Goal: Task Accomplishment & Management: Manage account settings

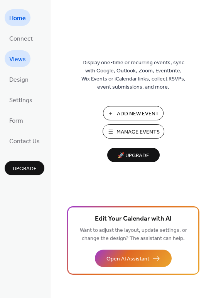
click at [22, 61] on span "Views" at bounding box center [17, 59] width 17 height 12
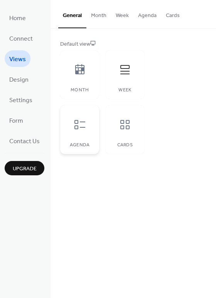
click at [80, 126] on icon at bounding box center [80, 124] width 12 height 12
click at [123, 127] on icon at bounding box center [125, 124] width 12 height 12
click at [82, 78] on div at bounding box center [79, 69] width 23 height 23
click at [26, 101] on span "Settings" at bounding box center [20, 100] width 23 height 12
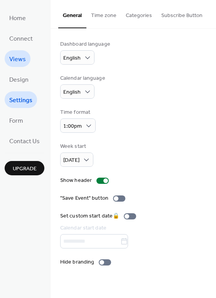
click at [18, 60] on span "Views" at bounding box center [17, 59] width 17 height 12
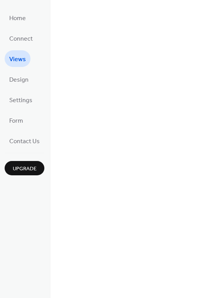
click at [18, 60] on span "Views" at bounding box center [17, 59] width 17 height 12
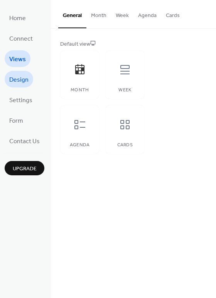
click at [25, 78] on span "Design" at bounding box center [18, 80] width 19 height 12
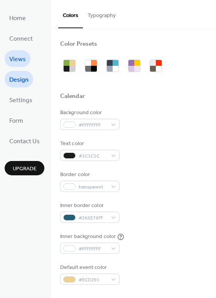
click at [20, 59] on span "Views" at bounding box center [17, 59] width 17 height 12
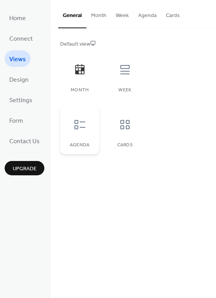
click at [83, 126] on icon at bounding box center [80, 124] width 12 height 12
